Goal: Task Accomplishment & Management: Use online tool/utility

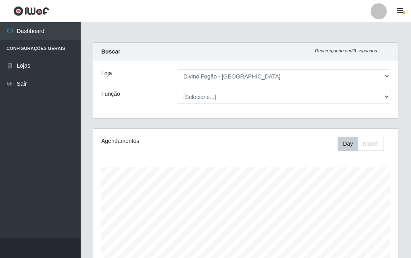
select select "499"
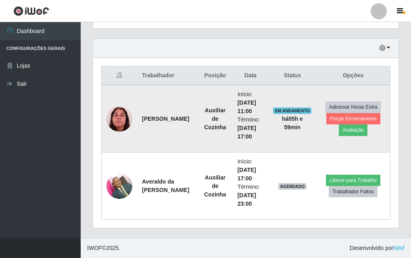
scroll to position [167, 305]
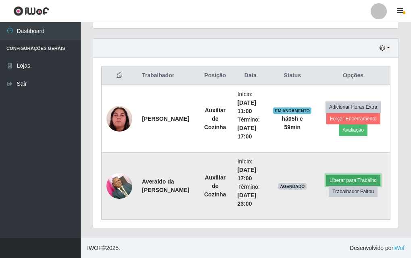
click at [358, 182] on button "Liberar para Trabalho" at bounding box center [353, 180] width 54 height 11
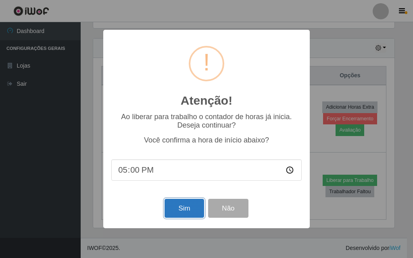
click at [188, 210] on button "Sim" at bounding box center [183, 208] width 39 height 19
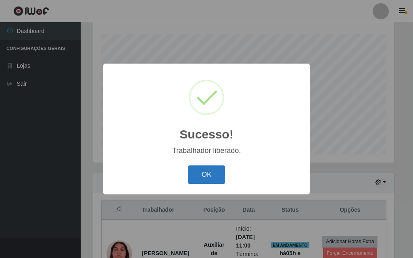
click at [210, 177] on button "OK" at bounding box center [206, 175] width 37 height 19
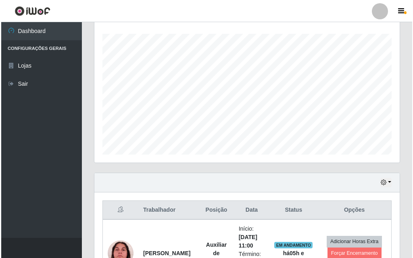
scroll to position [254, 0]
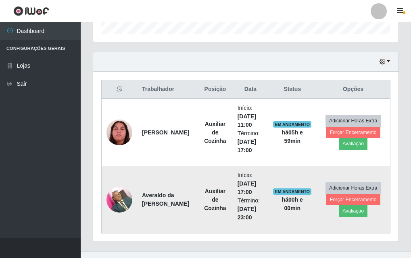
click at [125, 202] on img at bounding box center [119, 200] width 26 height 34
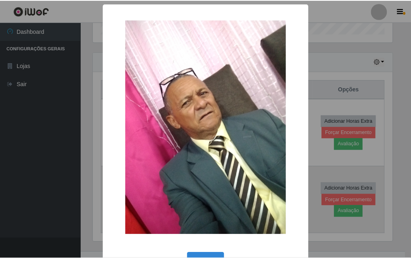
scroll to position [167, 301]
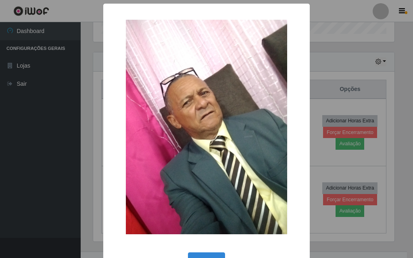
click at [25, 182] on div "× OK Cancel" at bounding box center [206, 129] width 413 height 258
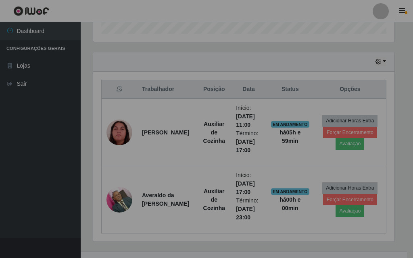
scroll to position [167, 305]
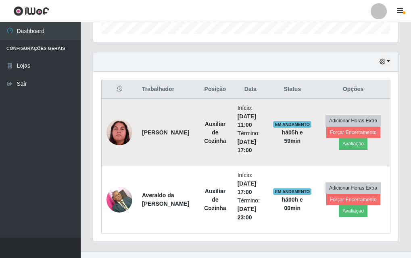
click at [113, 131] on img at bounding box center [119, 133] width 26 height 26
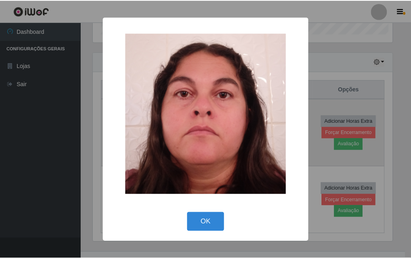
scroll to position [167, 301]
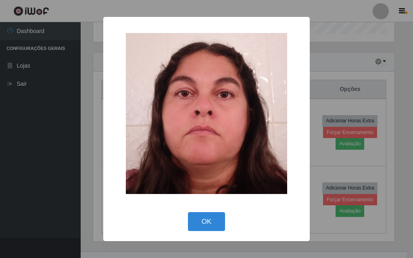
click at [34, 139] on div "× OK Cancel" at bounding box center [206, 129] width 413 height 258
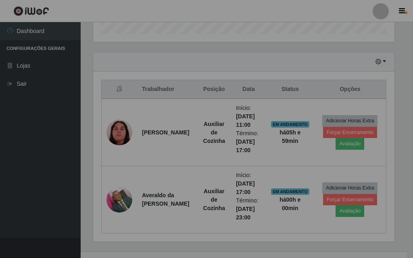
scroll to position [167, 305]
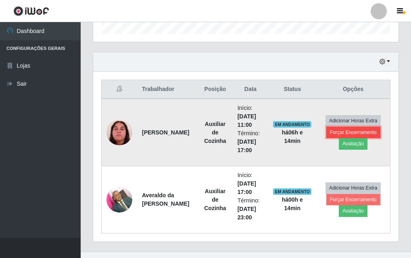
click at [345, 130] on button "Forçar Encerramento" at bounding box center [353, 132] width 54 height 11
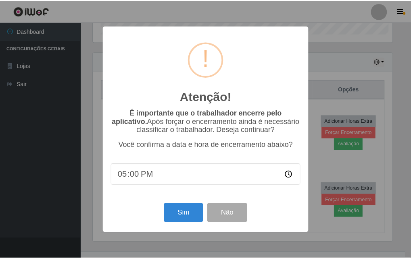
scroll to position [167, 301]
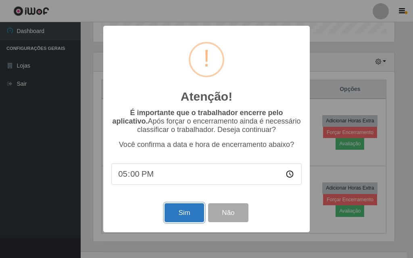
click at [185, 216] on button "Sim" at bounding box center [183, 213] width 39 height 19
